Goal: Communication & Community: Share content

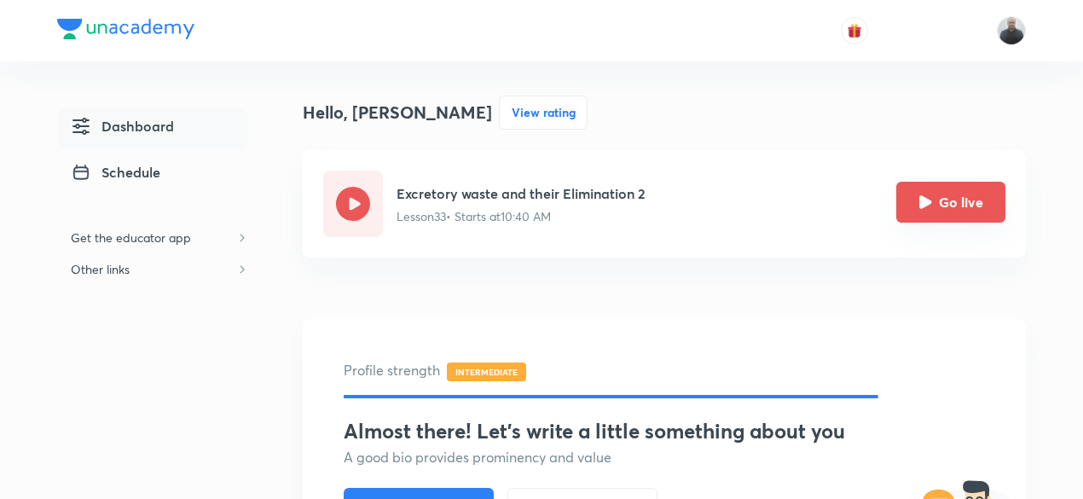
click at [920, 206] on icon "Go live" at bounding box center [925, 201] width 13 height 13
